Goal: Book appointment/travel/reservation

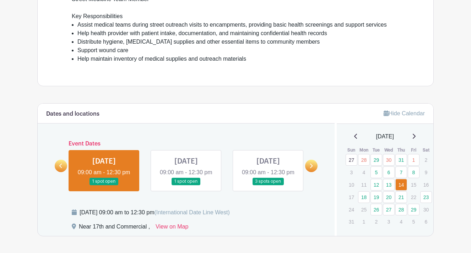
scroll to position [222, 0]
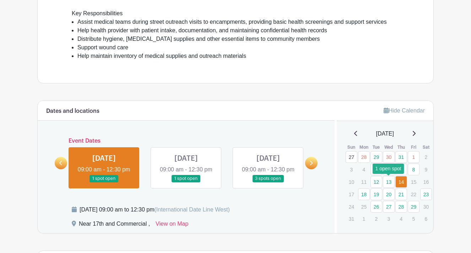
click at [391, 180] on link "13" at bounding box center [389, 182] width 12 height 12
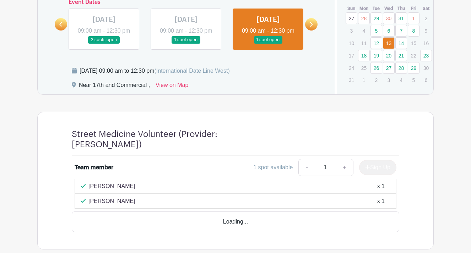
scroll to position [362, 0]
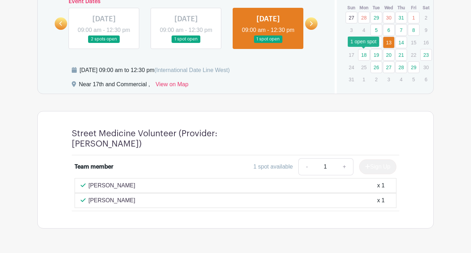
click at [364, 54] on link "18" at bounding box center [364, 55] width 12 height 12
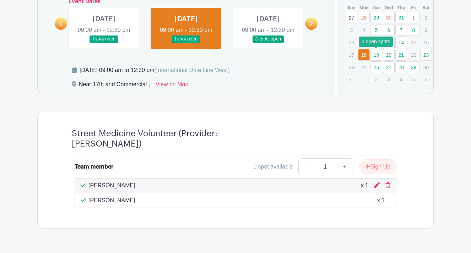
click at [378, 53] on link "19" at bounding box center [376, 55] width 12 height 12
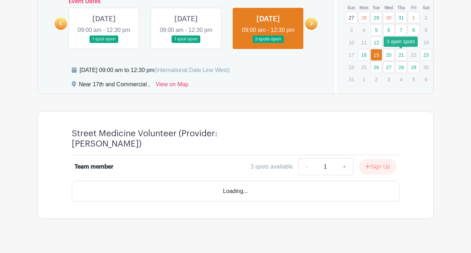
scroll to position [360, 0]
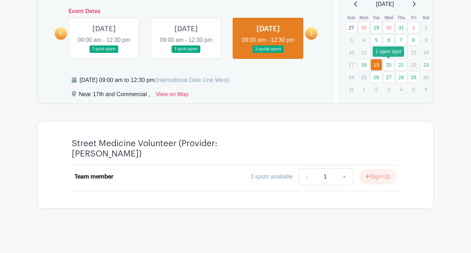
click at [389, 59] on link "20" at bounding box center [389, 65] width 12 height 12
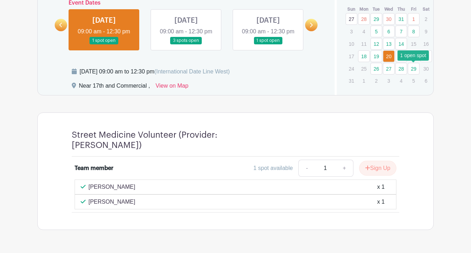
click at [416, 67] on link "29" at bounding box center [414, 69] width 12 height 12
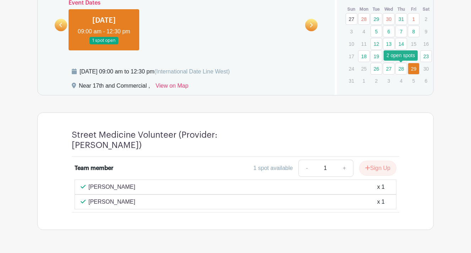
click at [403, 69] on link "28" at bounding box center [401, 69] width 12 height 12
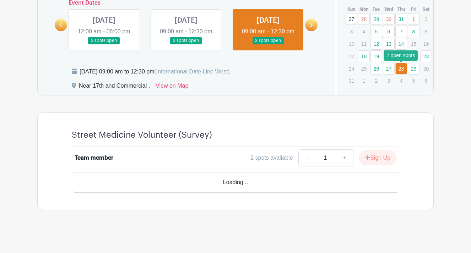
scroll to position [350, 0]
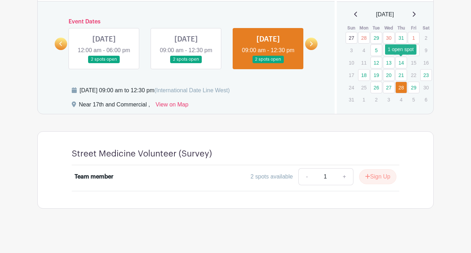
click at [398, 57] on link "14" at bounding box center [401, 63] width 12 height 12
